Goal: Information Seeking & Learning: Learn about a topic

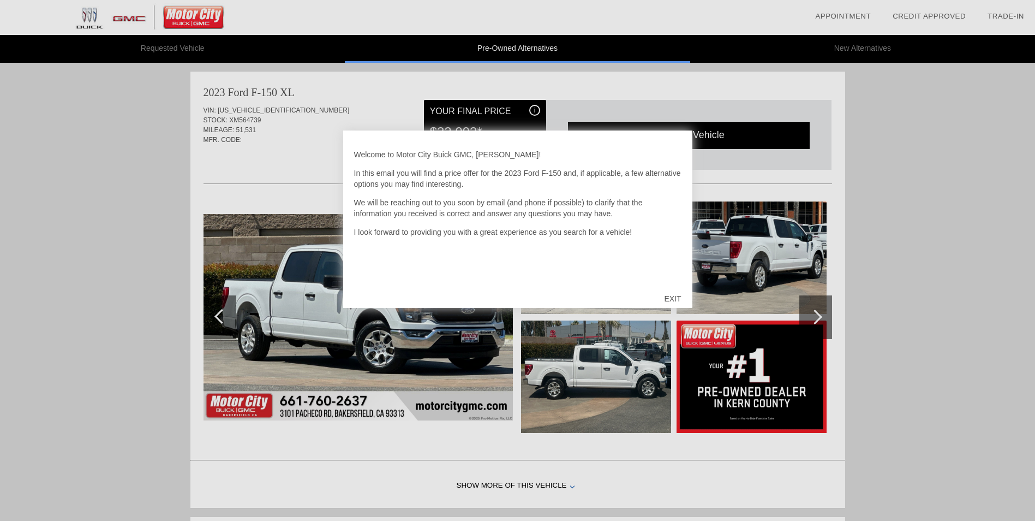
scroll to position [3, 0]
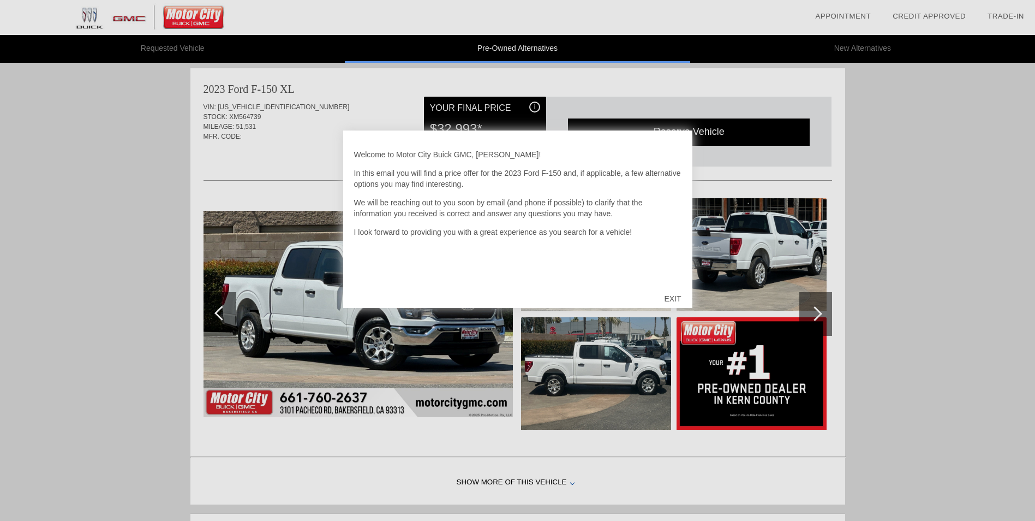
click at [675, 299] on div "EXIT" at bounding box center [672, 298] width 39 height 33
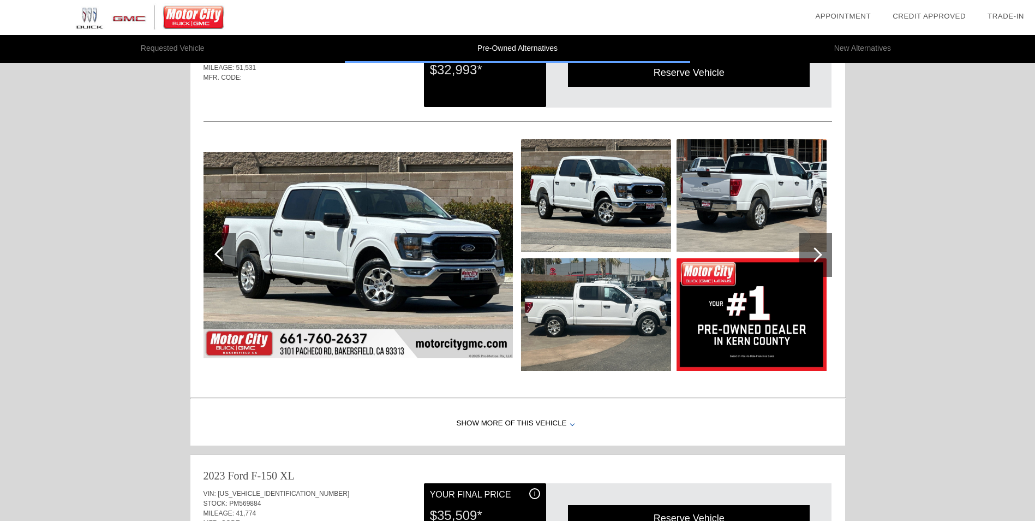
scroll to position [55, 0]
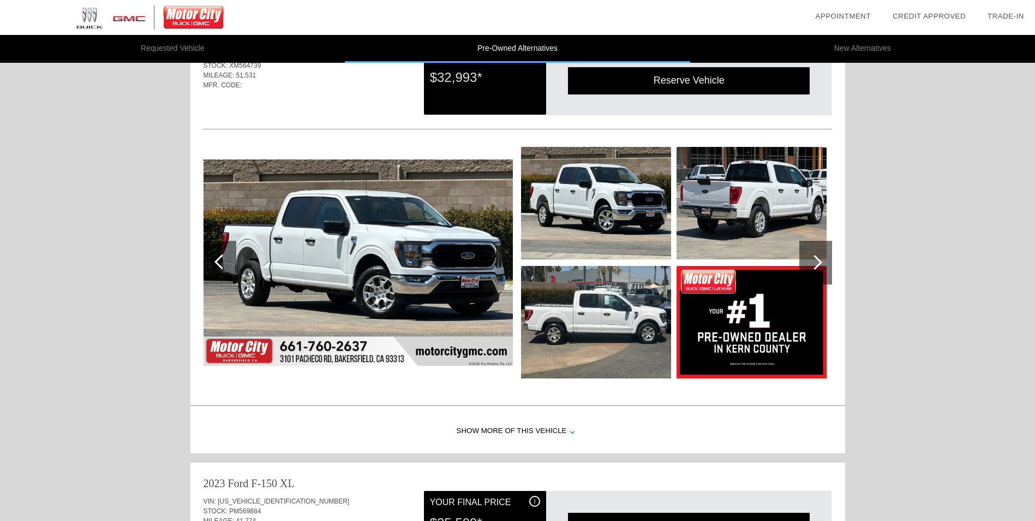
click at [579, 196] on img at bounding box center [596, 203] width 150 height 112
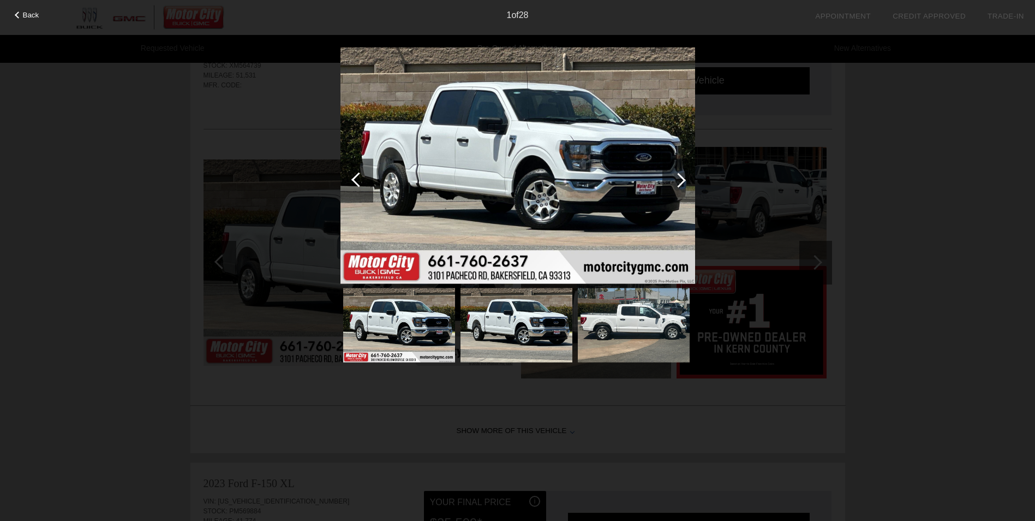
click at [682, 178] on div at bounding box center [678, 179] width 15 height 15
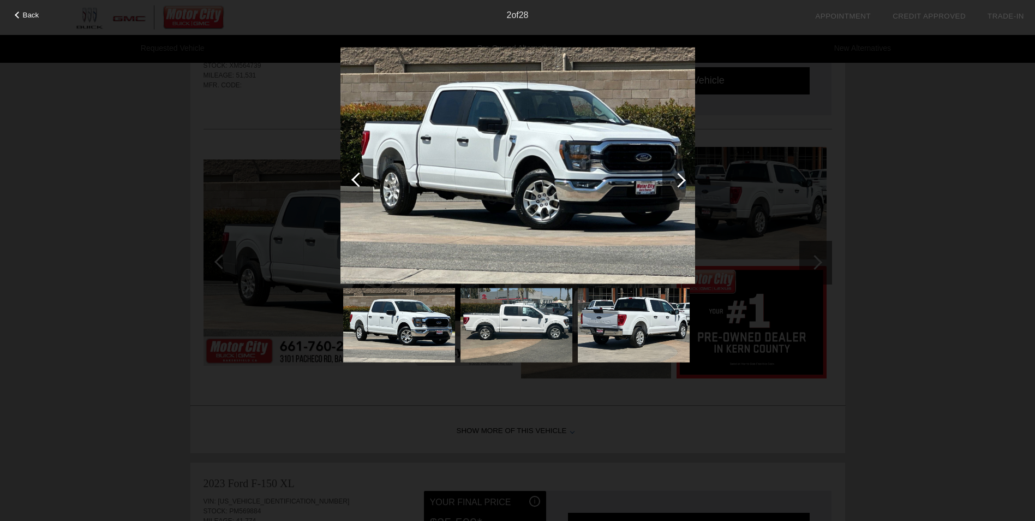
click at [682, 178] on div at bounding box center [678, 179] width 15 height 15
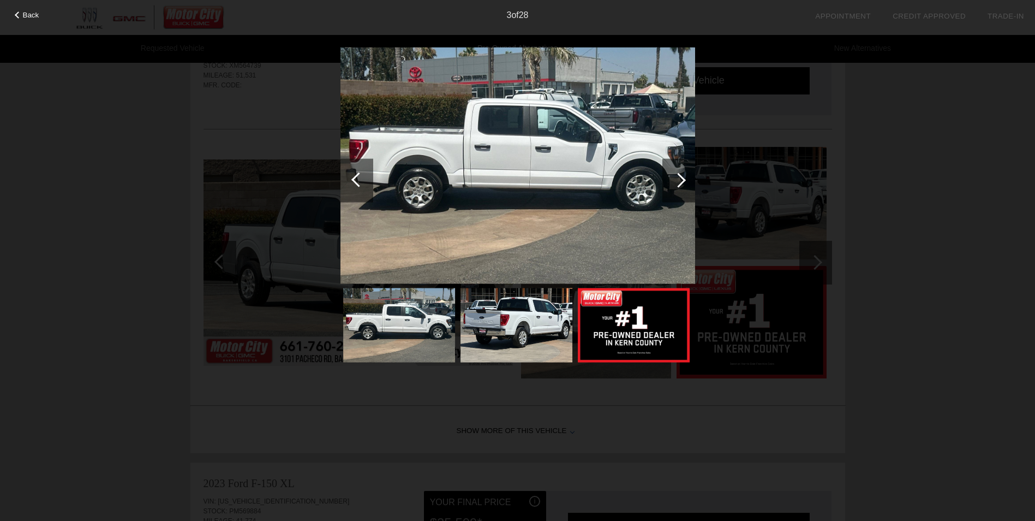
click at [682, 178] on div at bounding box center [678, 179] width 15 height 15
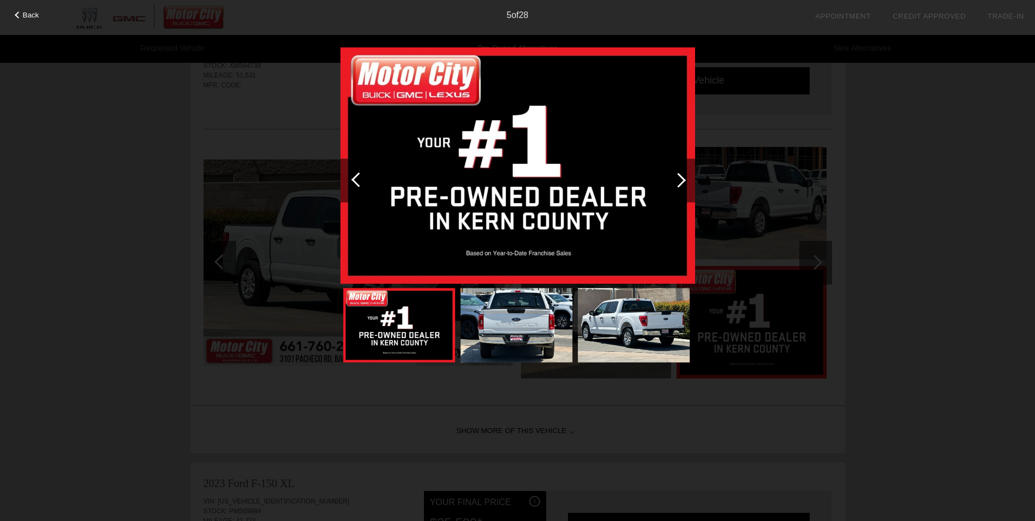
click at [682, 178] on div at bounding box center [678, 179] width 15 height 15
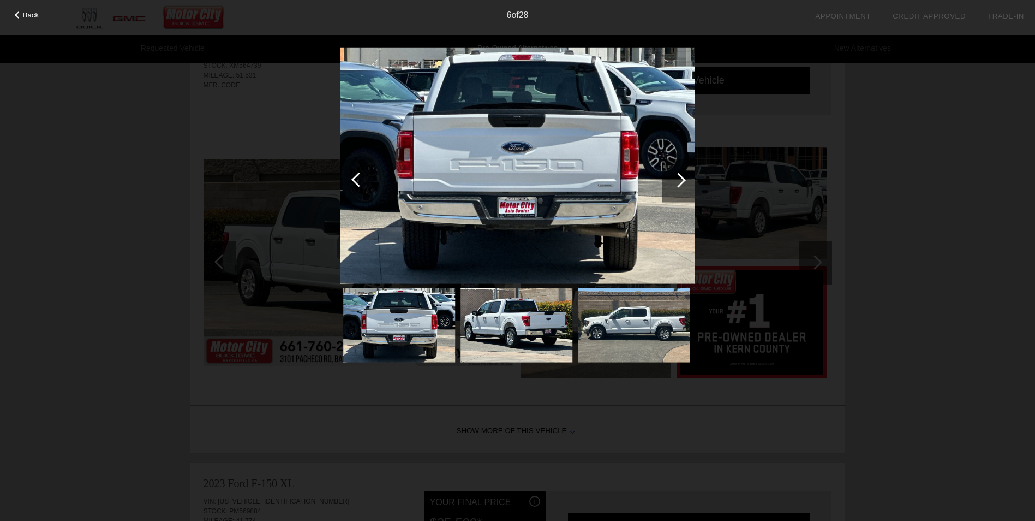
click at [682, 178] on div at bounding box center [678, 179] width 15 height 15
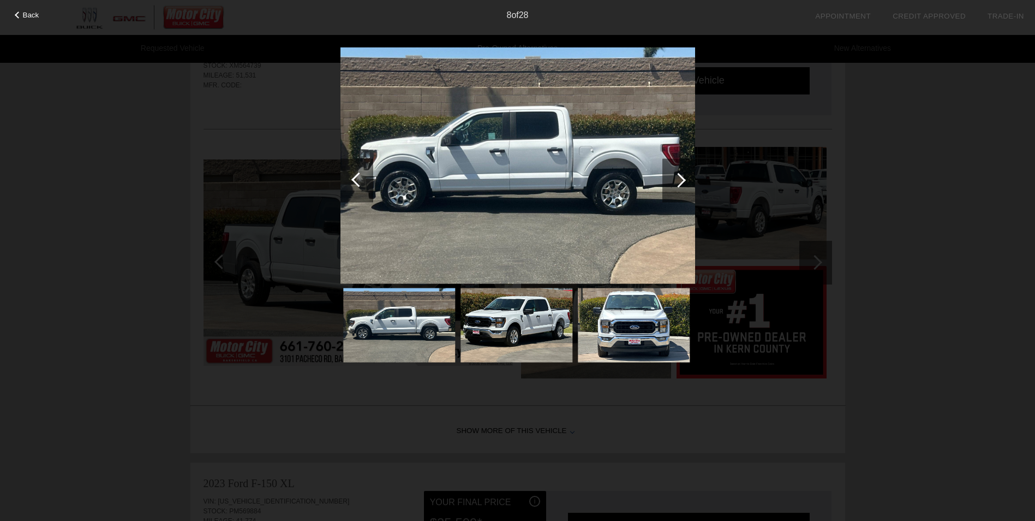
click at [682, 178] on div at bounding box center [678, 179] width 15 height 15
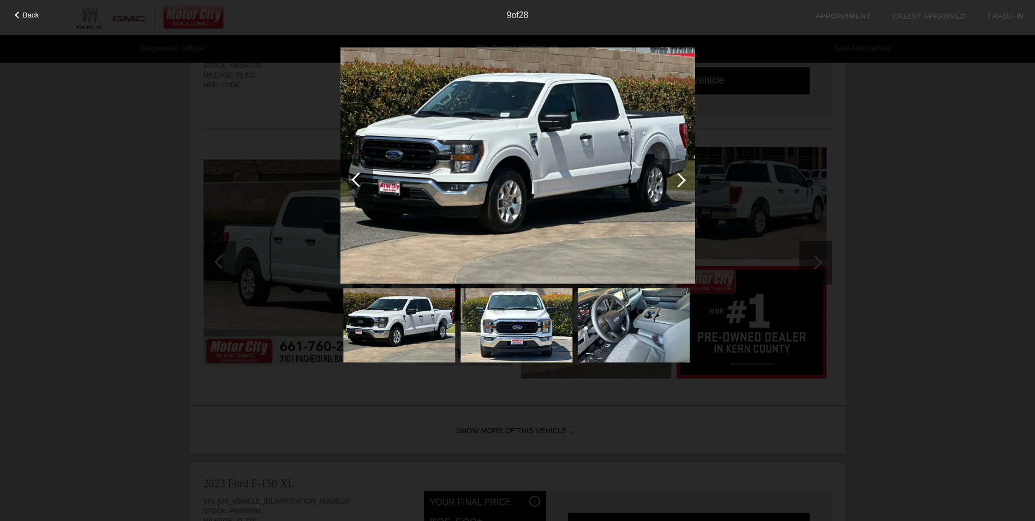
click at [682, 178] on div at bounding box center [678, 179] width 15 height 15
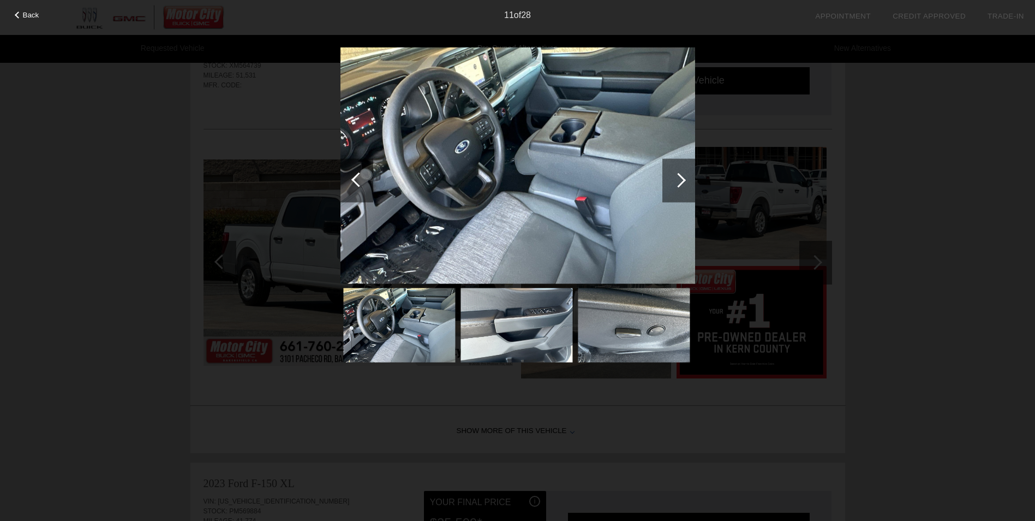
click at [682, 178] on div at bounding box center [678, 179] width 15 height 15
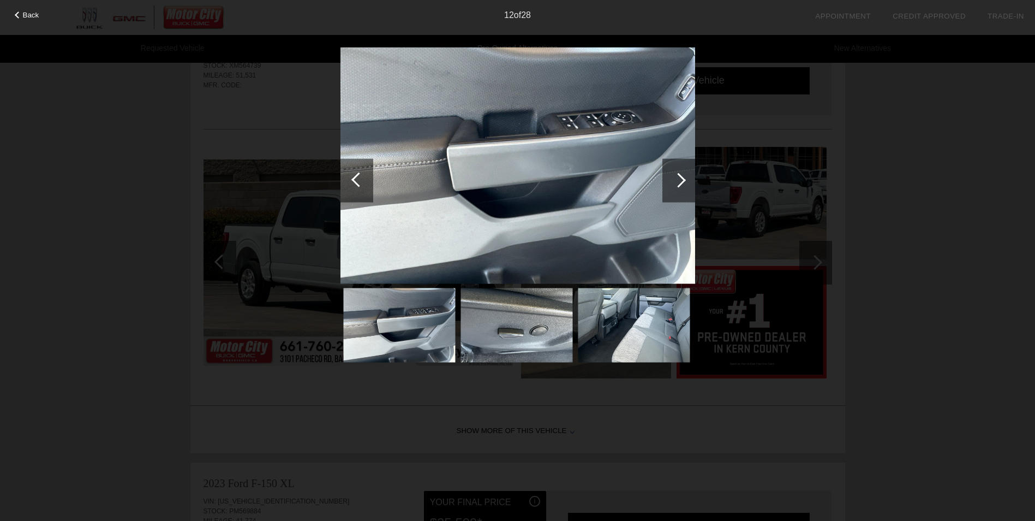
click at [682, 178] on div at bounding box center [678, 179] width 15 height 15
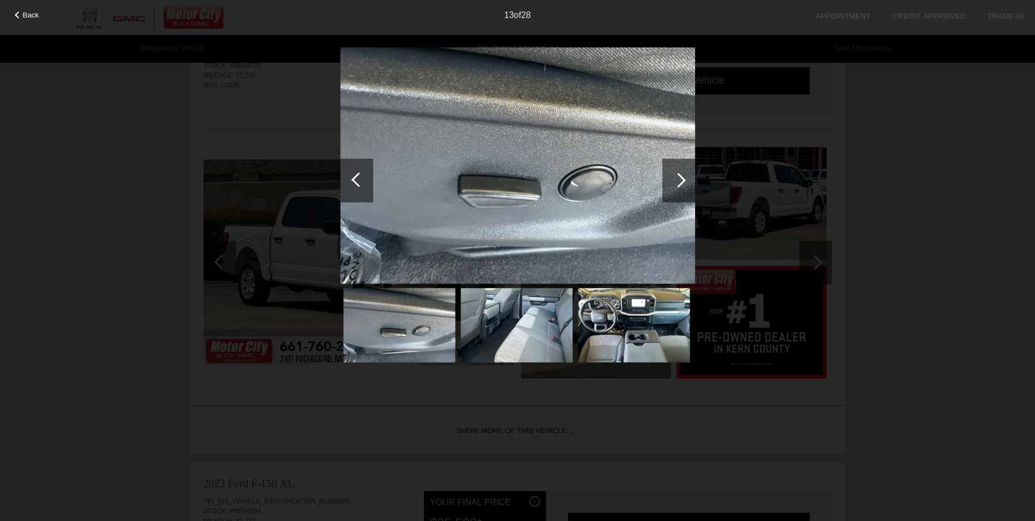
click at [682, 178] on div at bounding box center [678, 179] width 15 height 15
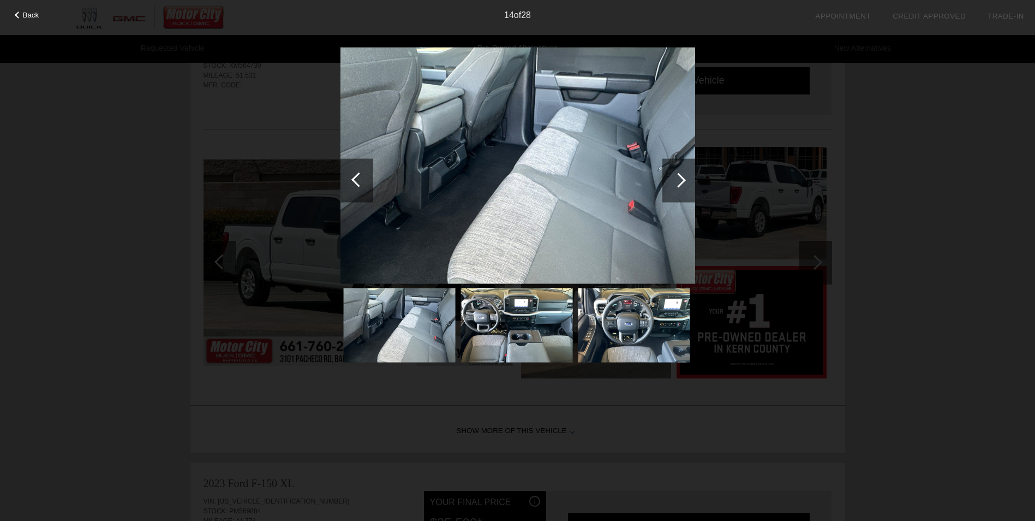
click at [682, 178] on div at bounding box center [678, 179] width 15 height 15
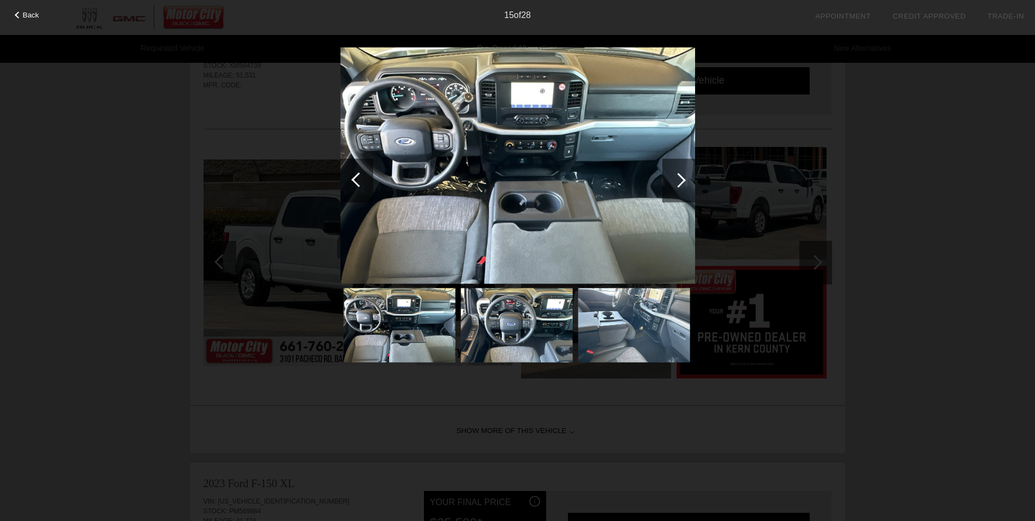
click at [682, 178] on div at bounding box center [678, 179] width 15 height 15
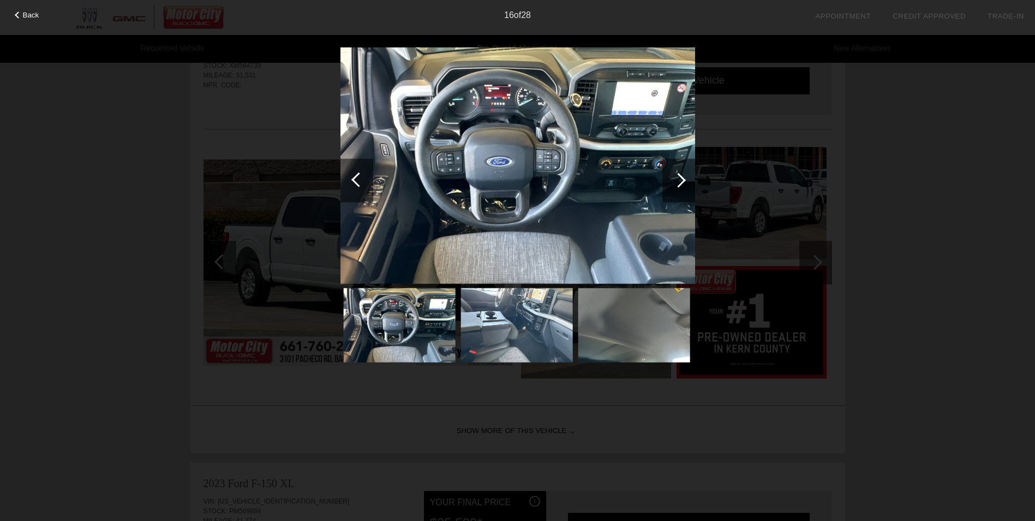
click at [682, 178] on div at bounding box center [678, 179] width 15 height 15
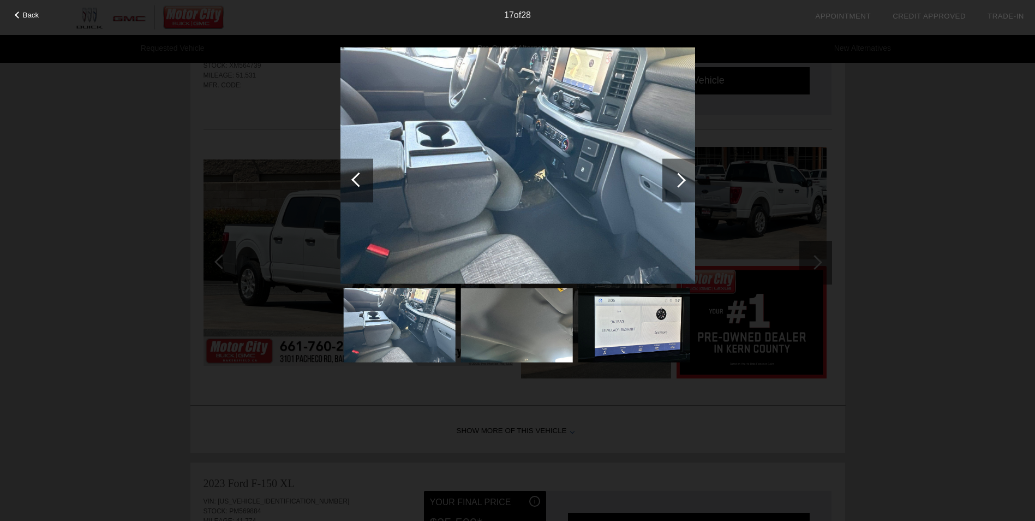
click at [23, 15] on span "Back" at bounding box center [31, 15] width 16 height 8
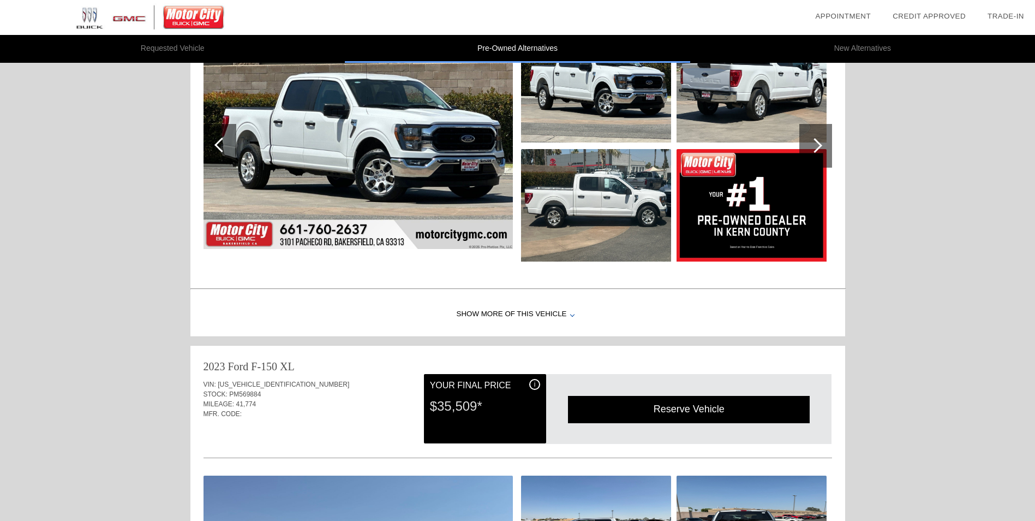
scroll to position [0, 0]
